Goal: Transaction & Acquisition: Purchase product/service

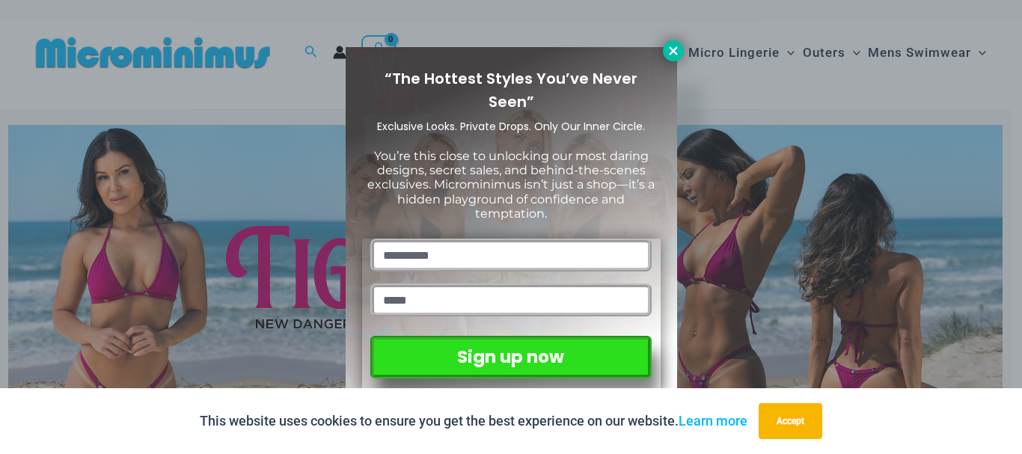
click at [669, 55] on icon at bounding box center [673, 50] width 13 height 13
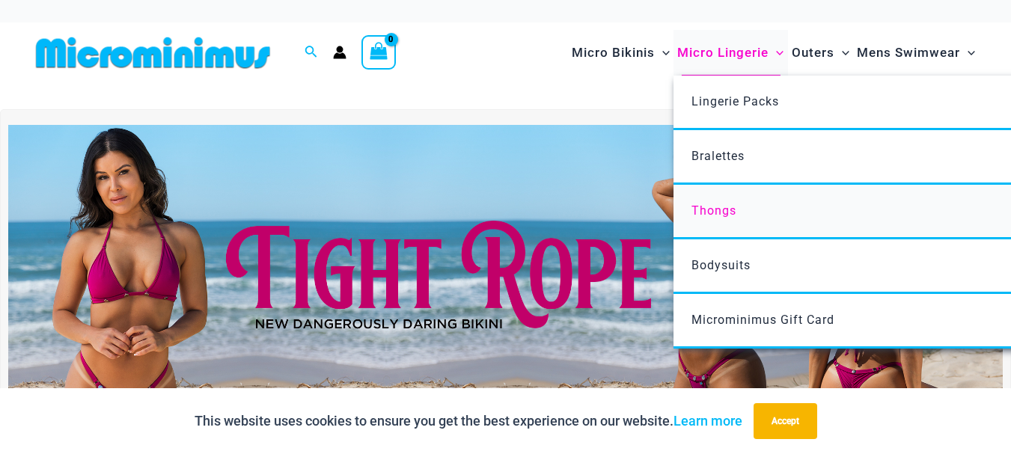
click at [720, 214] on span "Thongs" at bounding box center [713, 211] width 45 height 14
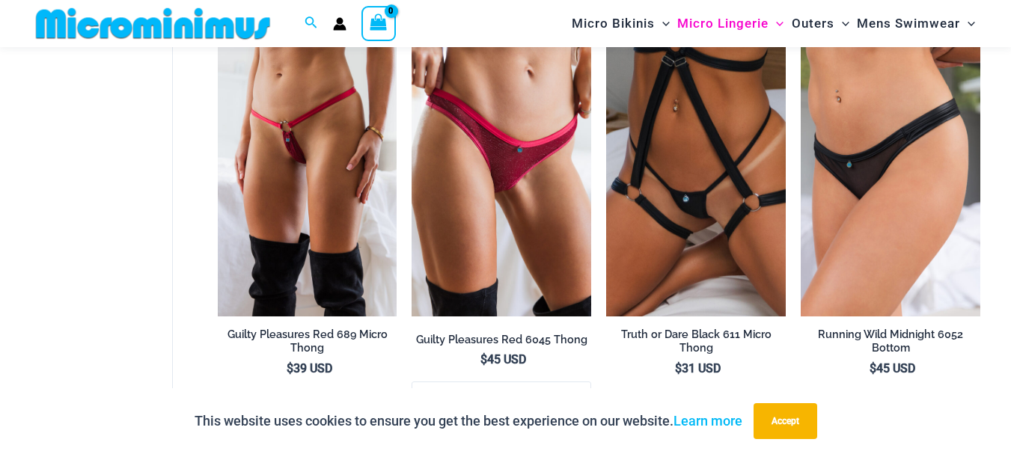
scroll to position [22, 0]
